Goal: Obtain resource: Obtain resource

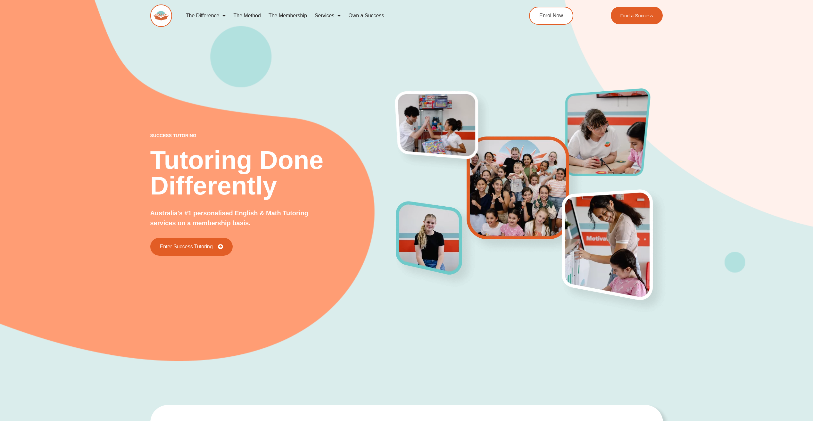
click at [300, 158] on h2 "Tutoring Done Differently" at bounding box center [273, 172] width 246 height 51
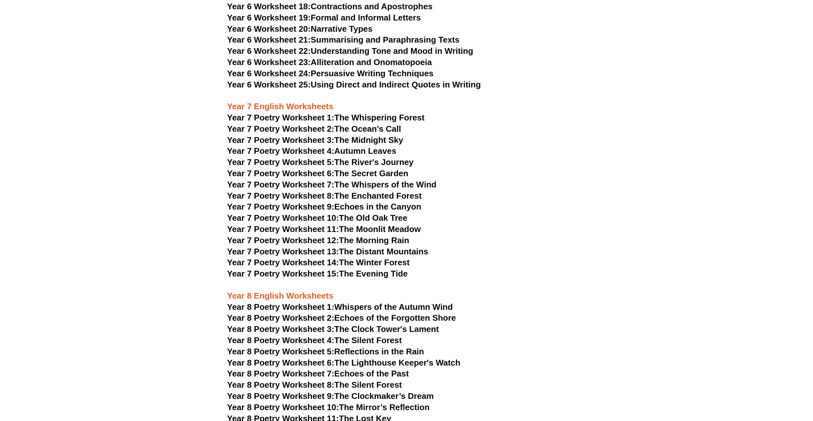
scroll to position [3716, 0]
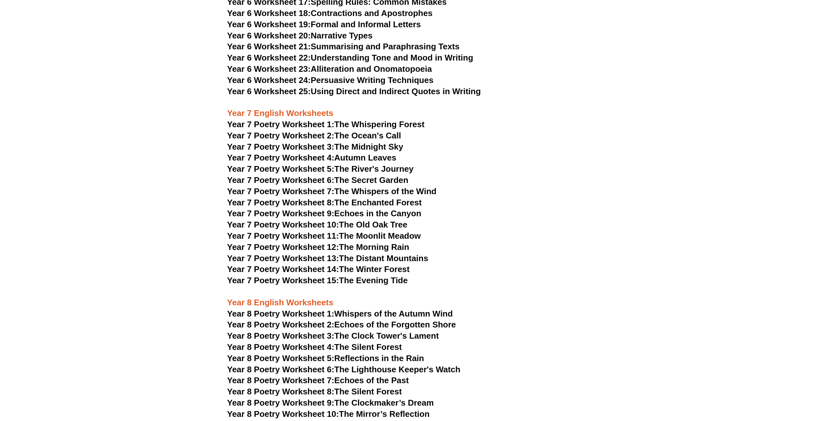
click at [386, 131] on link "Year 7 Poetry Worksheet 2: The Ocean's Call" at bounding box center [314, 136] width 174 height 10
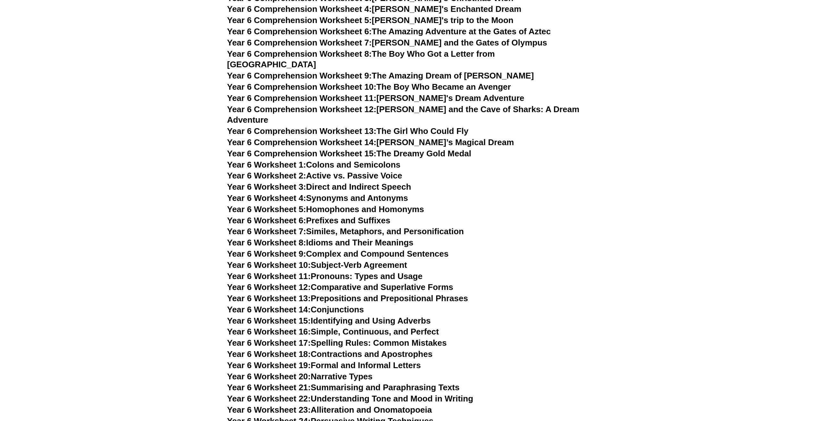
scroll to position [3363, 0]
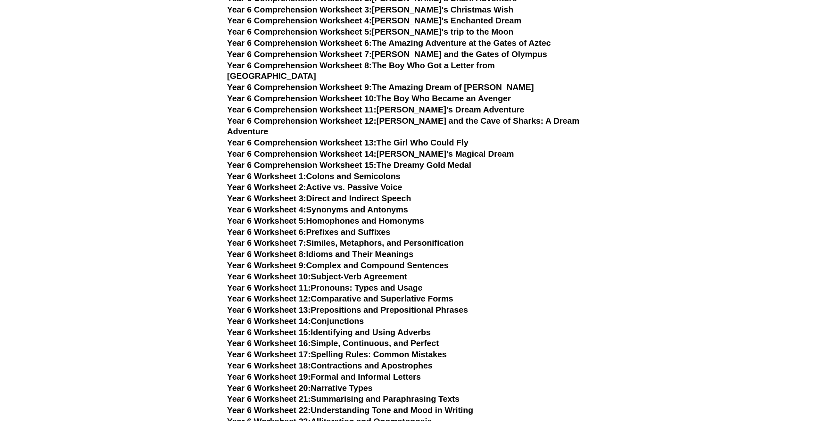
click at [417, 65] on link "Year 6 Comprehension Worksheet 8: The Boy Who Got a Letter from [GEOGRAPHIC_DAT…" at bounding box center [361, 71] width 268 height 21
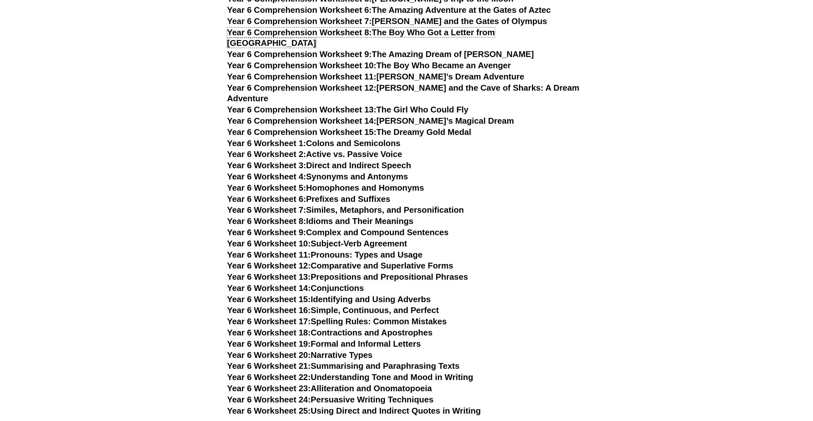
scroll to position [3395, 0]
click at [362, 173] on link "Year 6 Worksheet 4: Synonyms and Antonyms" at bounding box center [317, 178] width 181 height 10
click at [357, 184] on link "Year 6 Worksheet 5: Homophones and Homonyms" at bounding box center [325, 189] width 197 height 10
click at [343, 195] on link "Year 6 Worksheet 6: Prefixes and Suffixes" at bounding box center [308, 200] width 163 height 10
click at [369, 206] on link "Year 6 Worksheet 7: Similes, Metaphors, and Personification" at bounding box center [345, 211] width 237 height 10
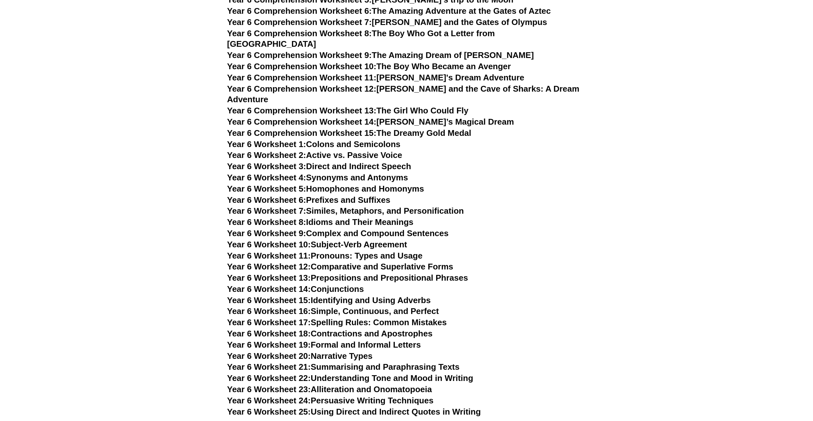
click at [336, 206] on link "Year 6 Worksheet 7: Similes, Metaphors, and Personification" at bounding box center [345, 211] width 237 height 10
click at [367, 195] on link "Year 6 Worksheet 6: Prefixes and Suffixes" at bounding box center [308, 200] width 163 height 10
